Goal: Task Accomplishment & Management: Manage account settings

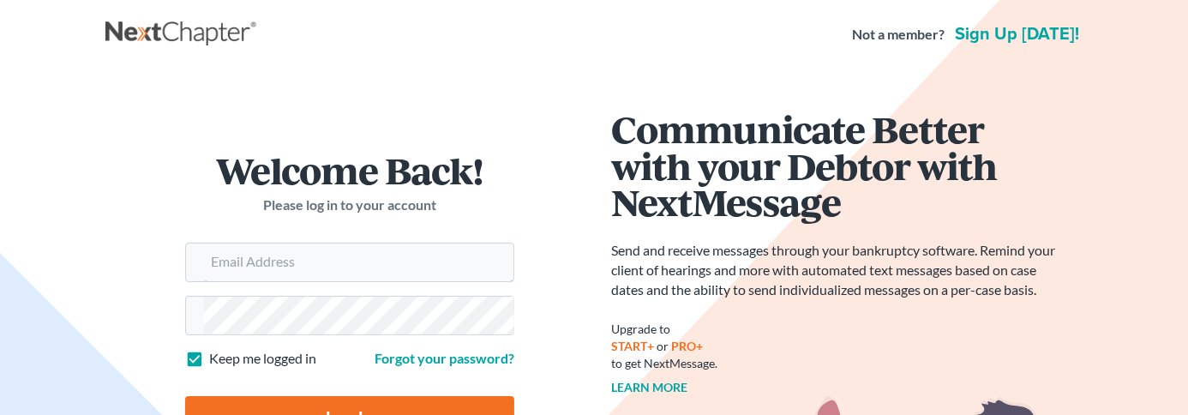
type input "[EMAIL_ADDRESS][DOMAIN_NAME]"
click at [420, 396] on input "Log In" at bounding box center [349, 418] width 329 height 45
click at [1160, 0] on div at bounding box center [594, 0] width 1188 height 0
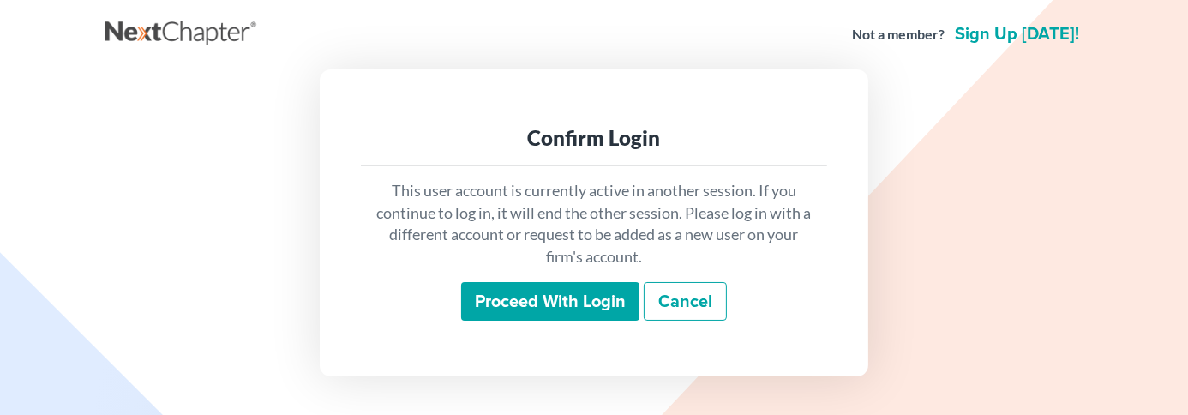
click at [596, 310] on input "Proceed with login" at bounding box center [550, 301] width 178 height 39
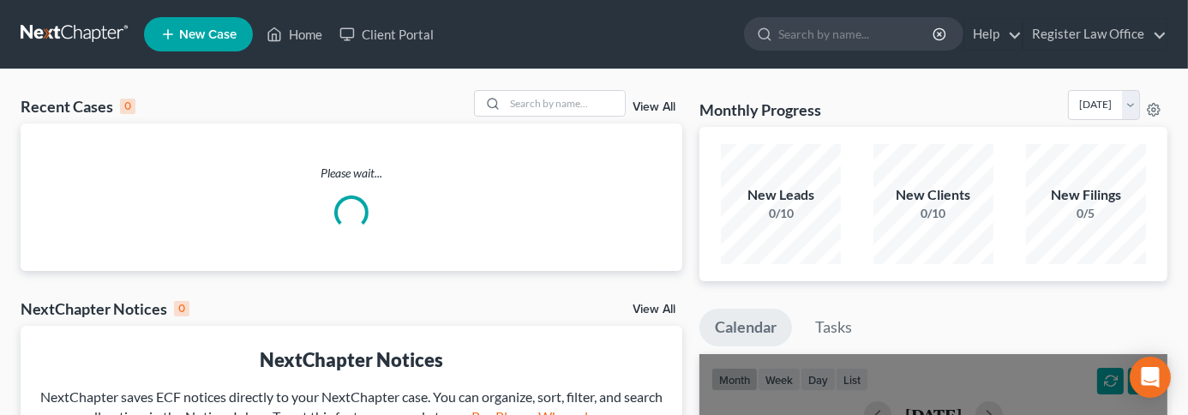
click at [351, 165] on p "Please wait..." at bounding box center [352, 173] width 662 height 17
